Goal: Find specific page/section: Find specific page/section

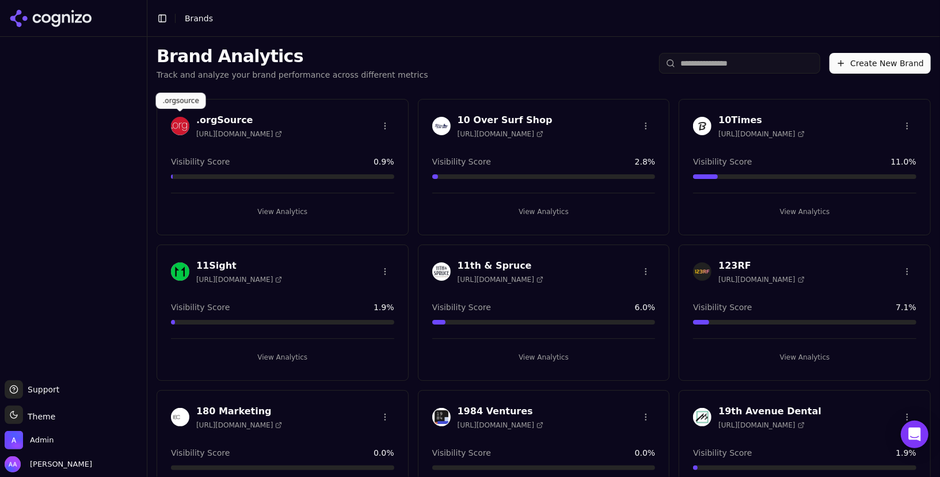
click at [724, 67] on input "search" at bounding box center [739, 63] width 161 height 21
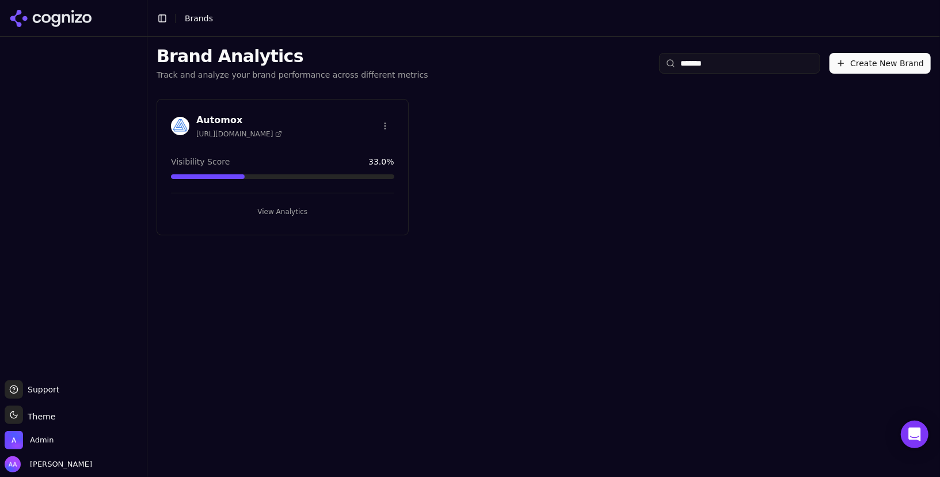
type input "*******"
click at [191, 127] on div "Automox [URL][DOMAIN_NAME]" at bounding box center [226, 125] width 111 height 25
click at [177, 127] on img at bounding box center [180, 126] width 18 height 18
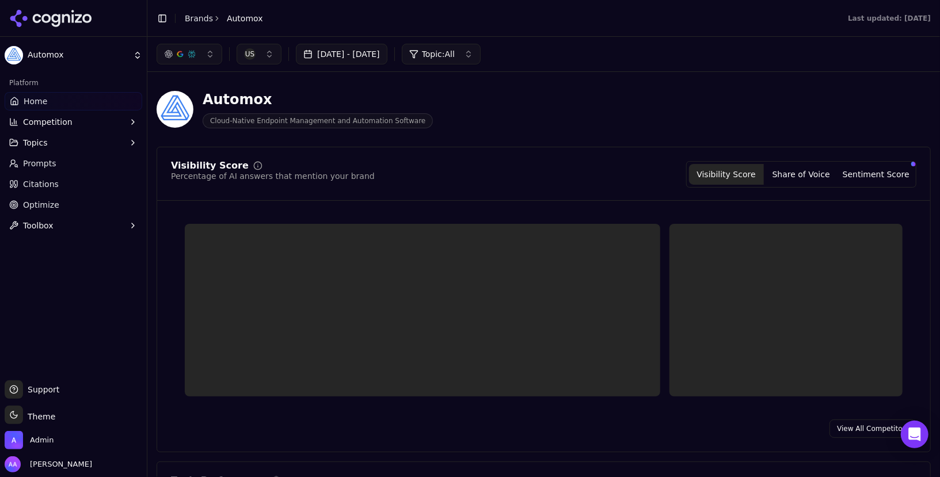
click at [55, 140] on button "Topics" at bounding box center [74, 143] width 138 height 18
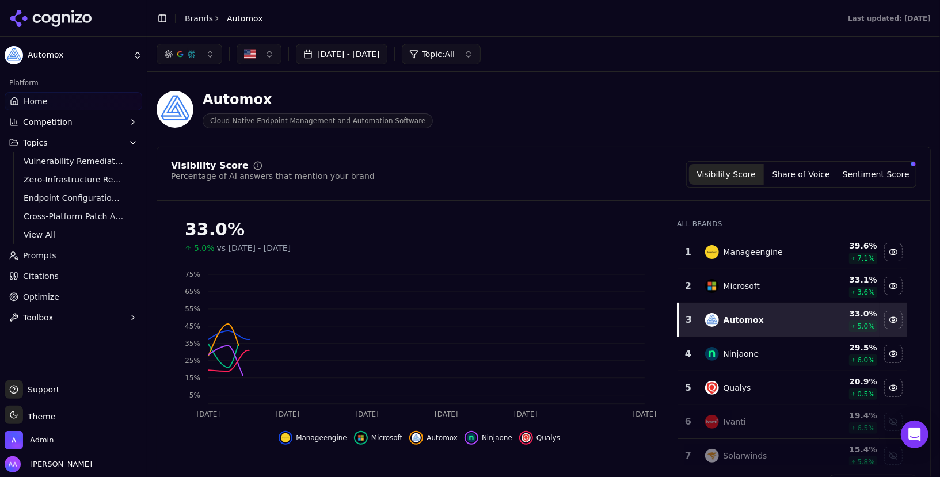
click at [67, 235] on span "View All" at bounding box center [74, 235] width 100 height 12
